Goal: Communication & Community: Answer question/provide support

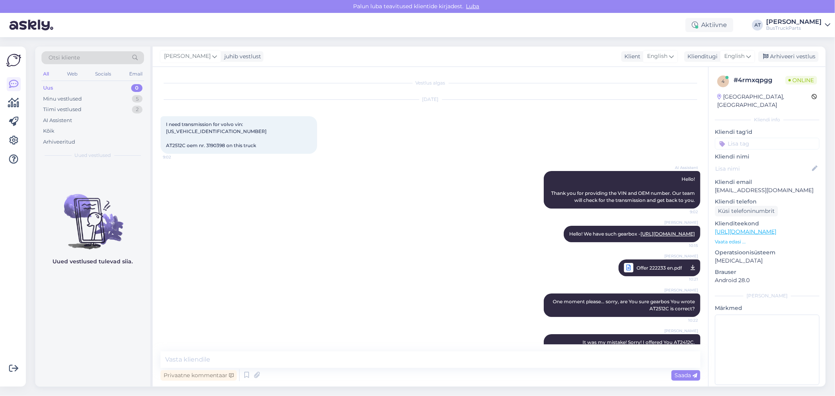
scroll to position [76, 0]
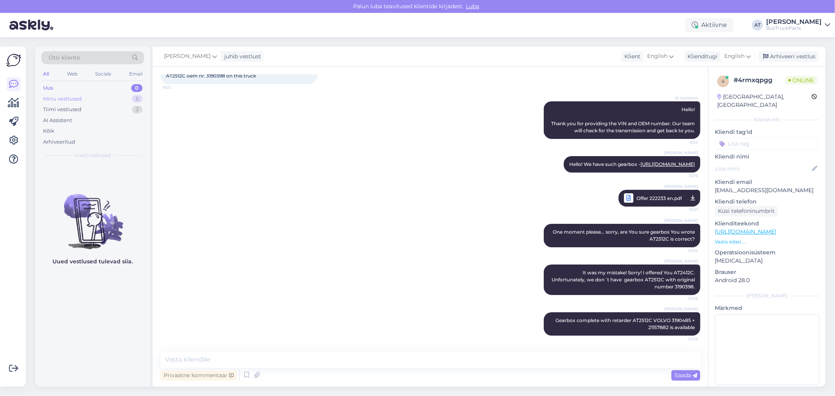
click at [63, 102] on div "Minu vestlused" at bounding box center [62, 99] width 39 height 8
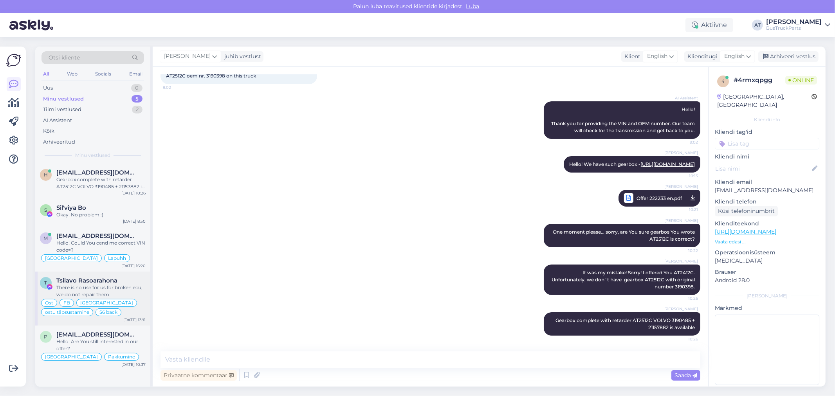
click at [110, 279] on span "Tsilavo Rasoarahona" at bounding box center [86, 280] width 61 height 7
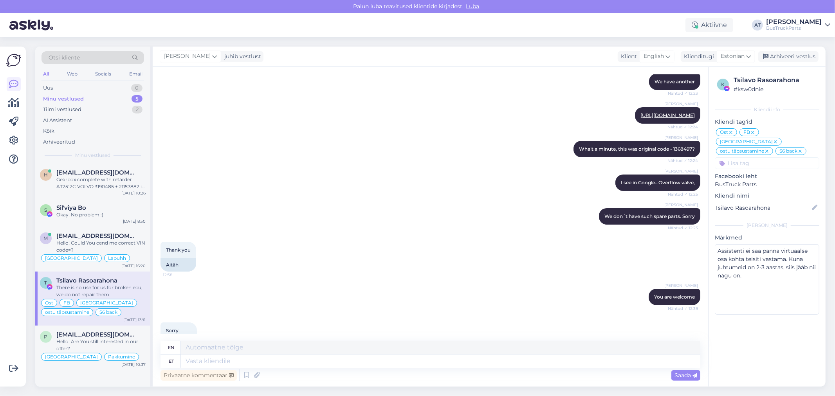
scroll to position [4528, 0]
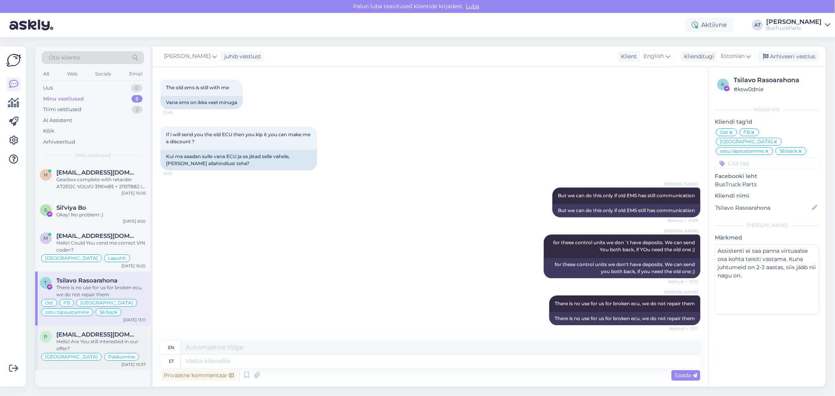
click at [110, 343] on div "Hello! Are You still interested in our offer?" at bounding box center [100, 345] width 89 height 14
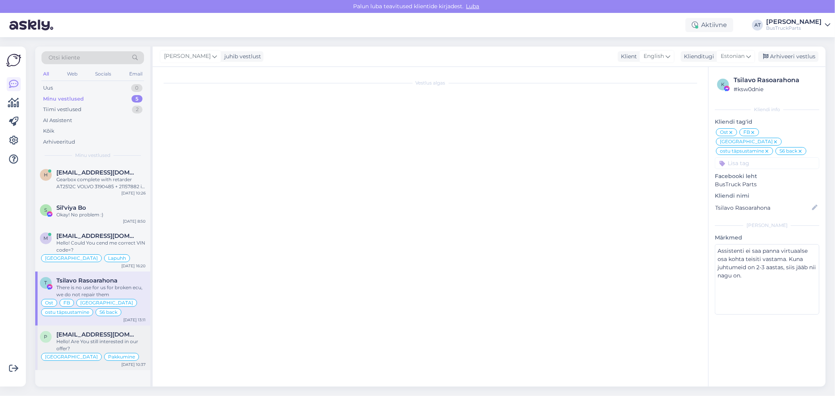
scroll to position [782, 0]
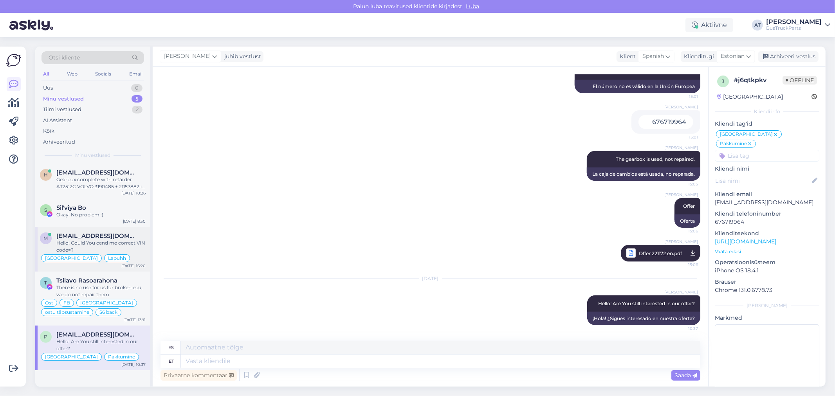
click at [106, 244] on div "Hello! Could You cend me correct VIN code=?" at bounding box center [100, 247] width 89 height 14
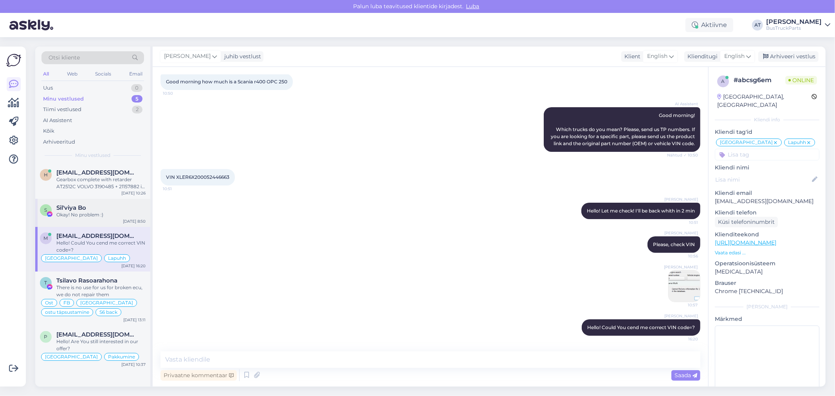
click at [101, 208] on div "Sil'viya Bo" at bounding box center [100, 207] width 89 height 7
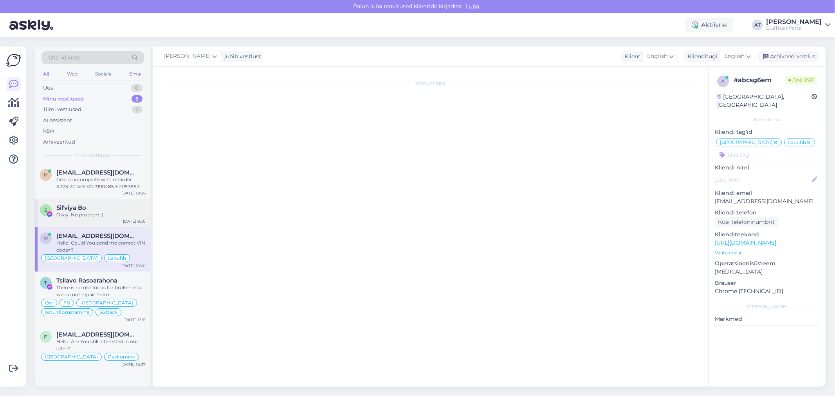
scroll to position [1058, 0]
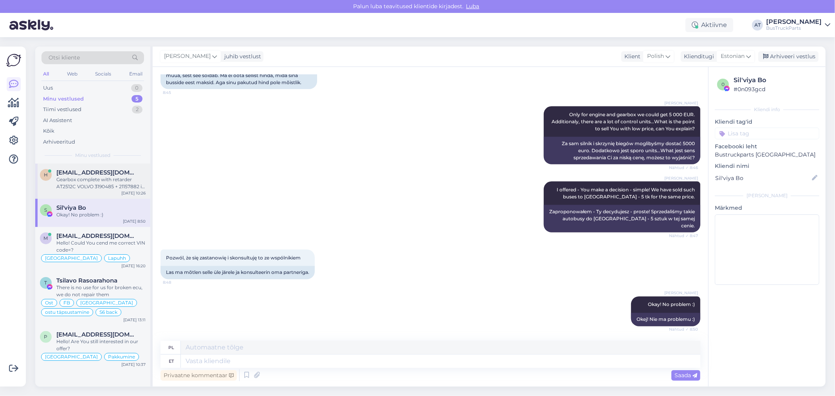
click at [114, 178] on div "Gearbox complete with retarder AT2512C VOLVO 3190485 + 21157882 is available" at bounding box center [100, 183] width 89 height 14
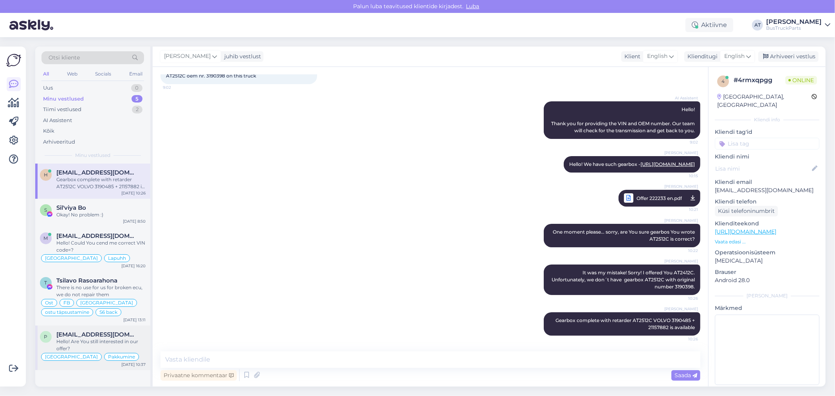
click at [127, 347] on div "Hello! Are You still interested in our offer?" at bounding box center [100, 345] width 89 height 14
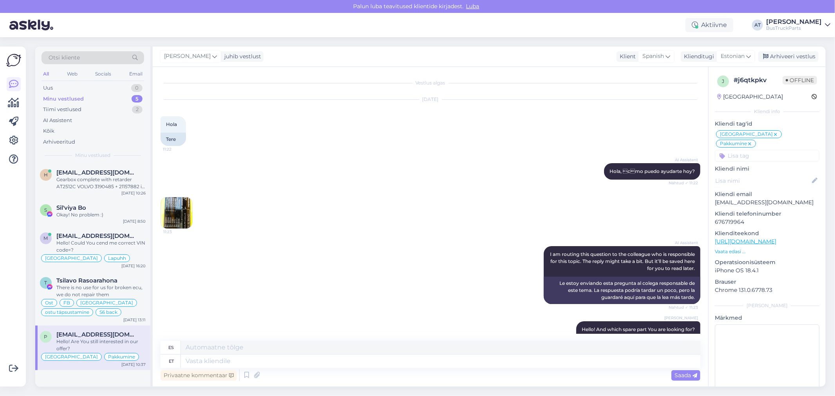
scroll to position [782, 0]
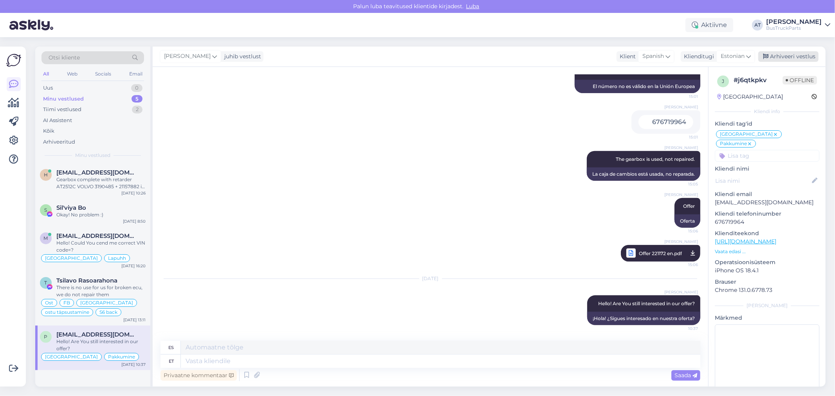
click at [775, 54] on div "Arhiveeri vestlus" at bounding box center [788, 56] width 60 height 11
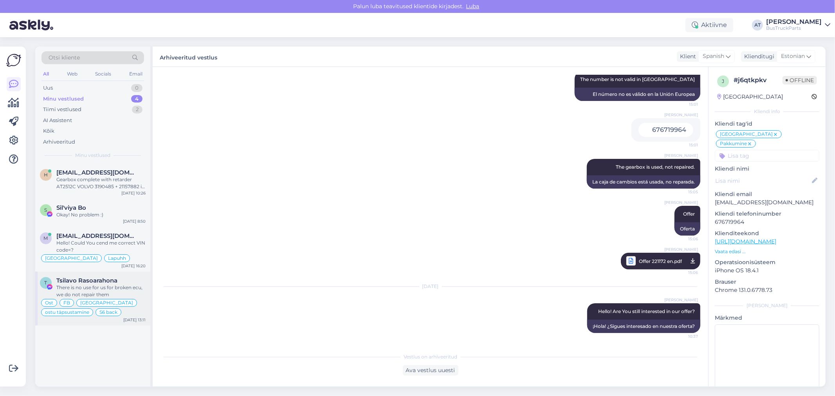
click at [128, 292] on div "There is no use for us for broken ecu, we do not repair them" at bounding box center [100, 291] width 89 height 14
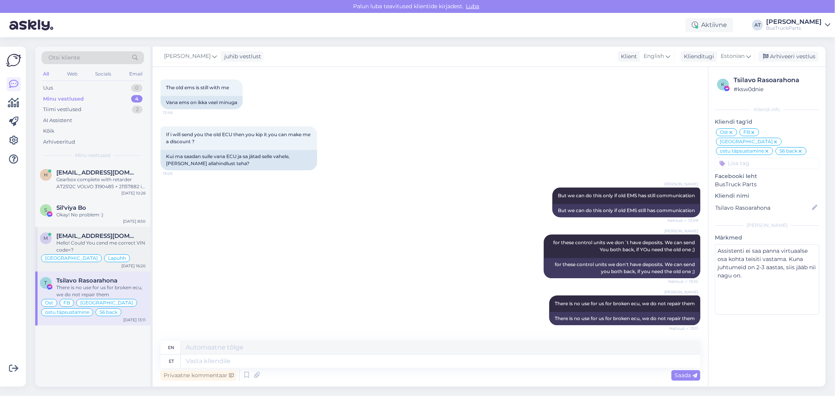
click at [120, 245] on div "Hello! Could You cend me correct VIN code=?" at bounding box center [100, 247] width 89 height 14
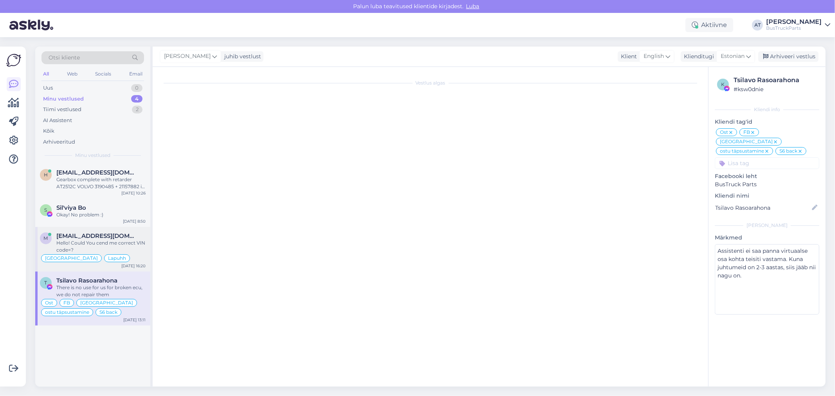
scroll to position [49, 0]
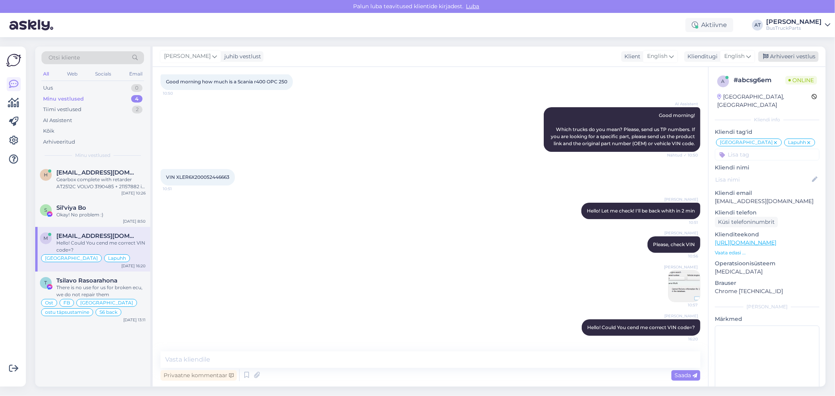
click at [778, 53] on div "Arhiveeri vestlus" at bounding box center [788, 56] width 60 height 11
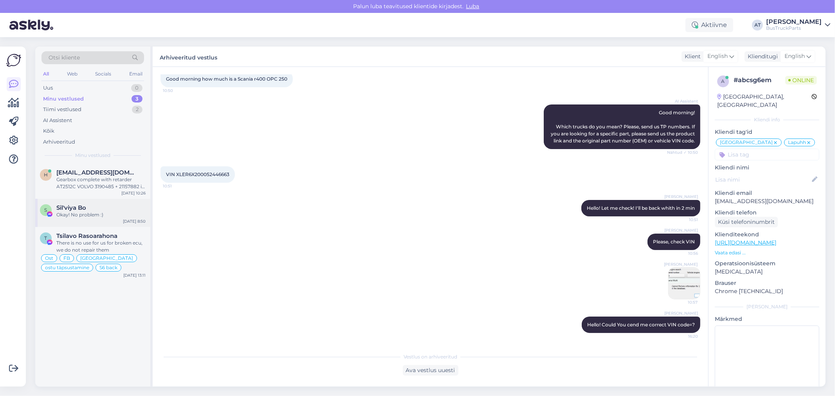
click at [101, 213] on div "Okay! No problem :)" at bounding box center [100, 214] width 89 height 7
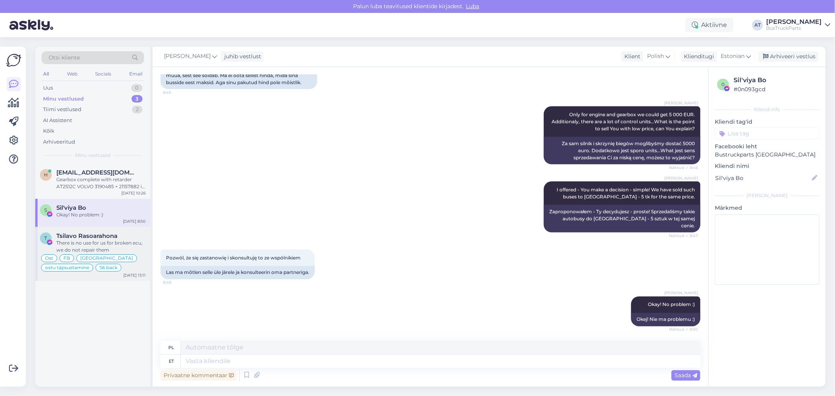
click at [113, 237] on span "Tsilavo Rasoarahona" at bounding box center [86, 236] width 61 height 7
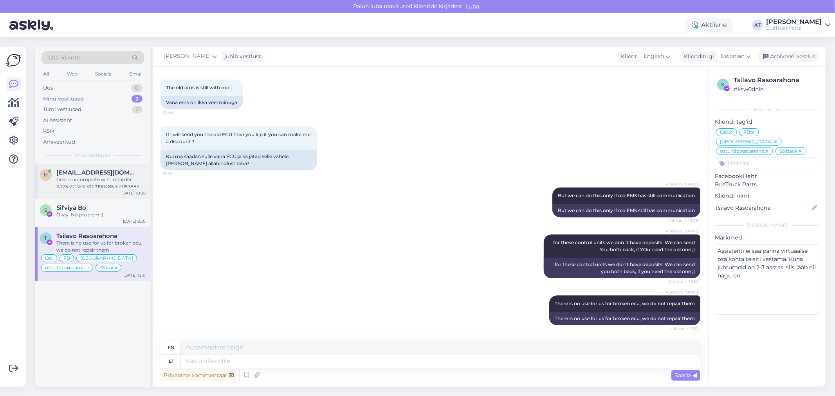
click at [107, 194] on div "H [EMAIL_ADDRESS][DOMAIN_NAME] Gearbox complete with retarder AT2512C VOLVO 319…" at bounding box center [92, 181] width 115 height 35
